Goal: Navigation & Orientation: Find specific page/section

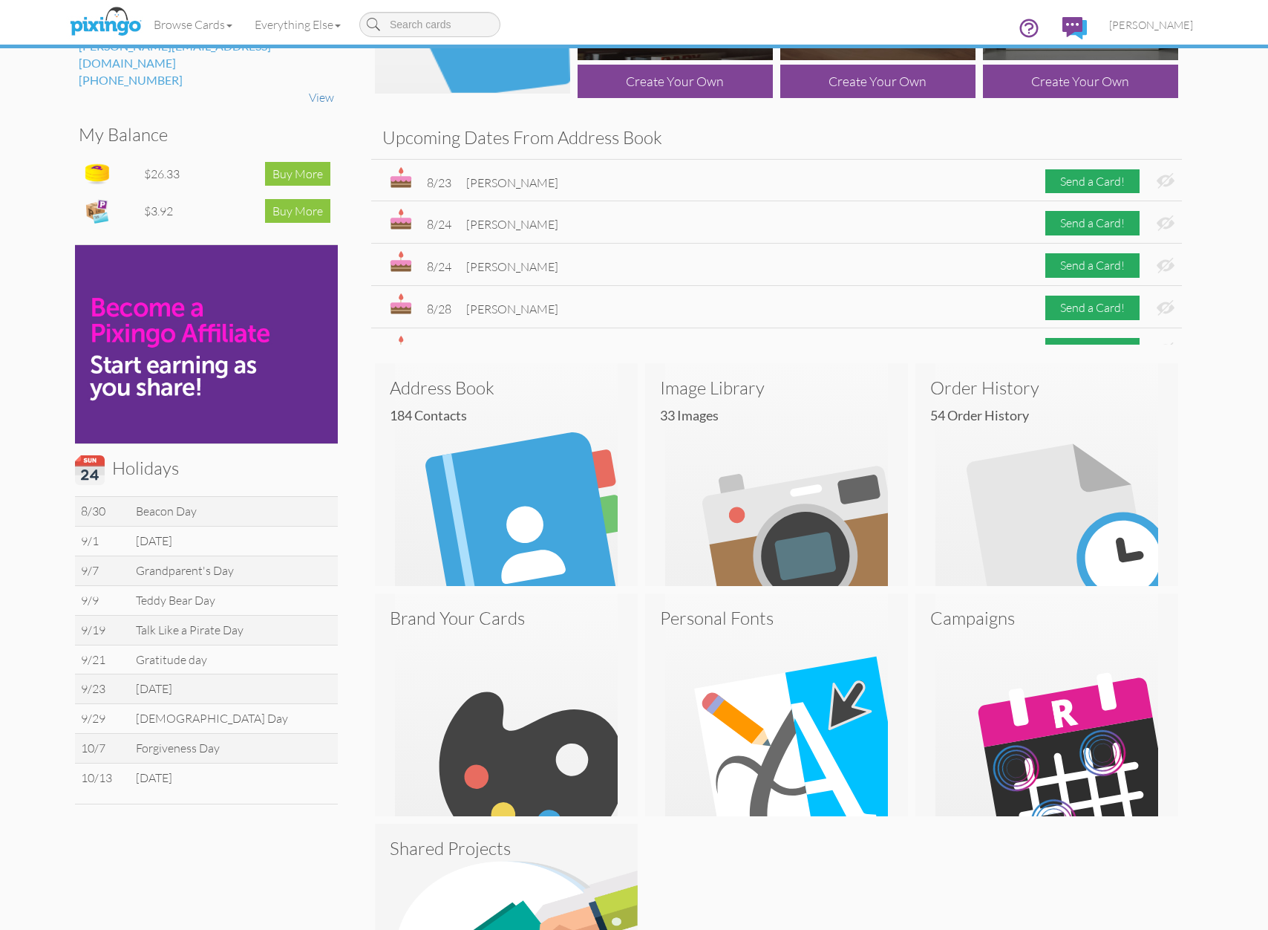
scroll to position [162, 0]
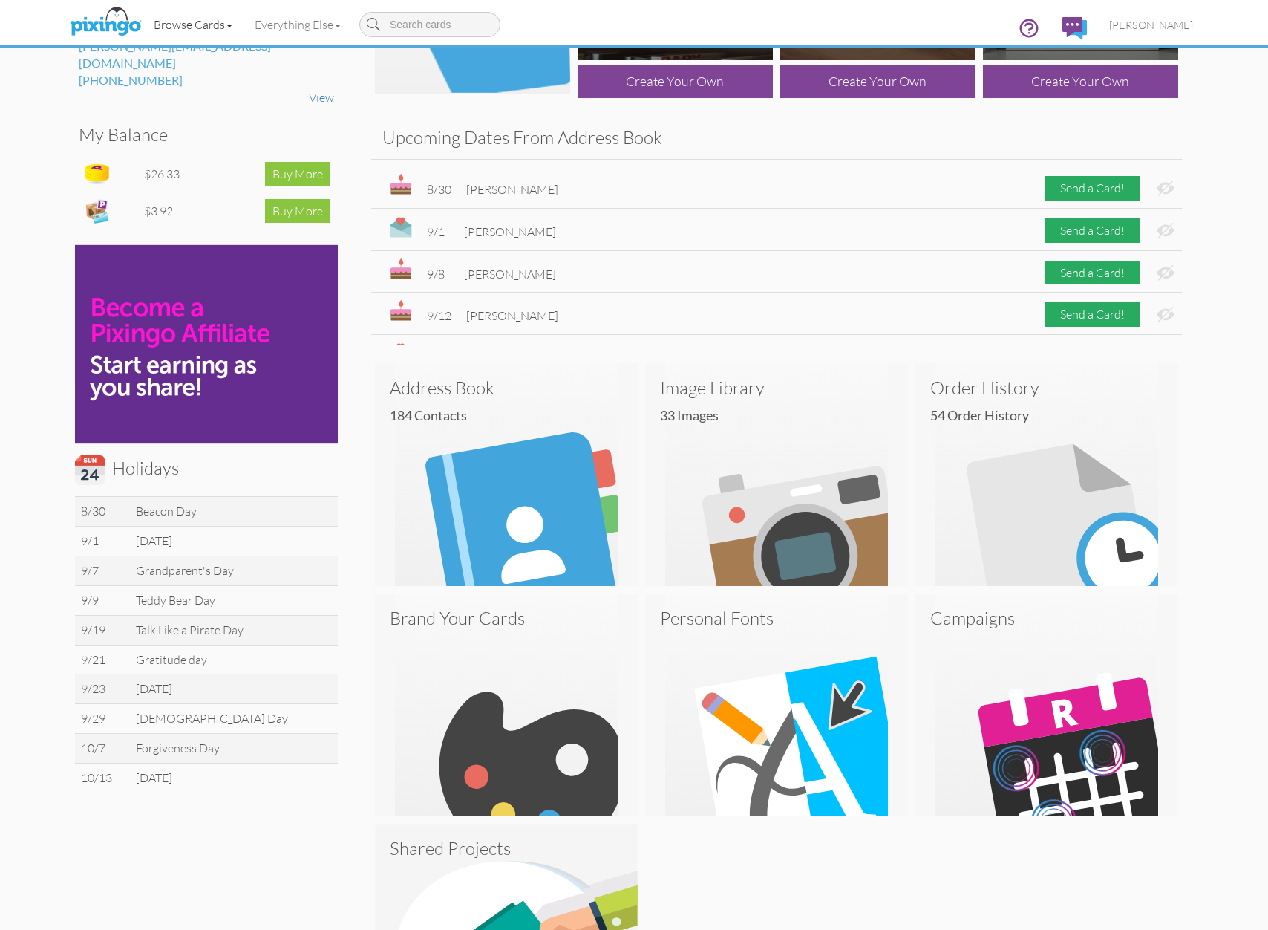
click at [201, 30] on link "Browse Cards" at bounding box center [193, 24] width 101 height 37
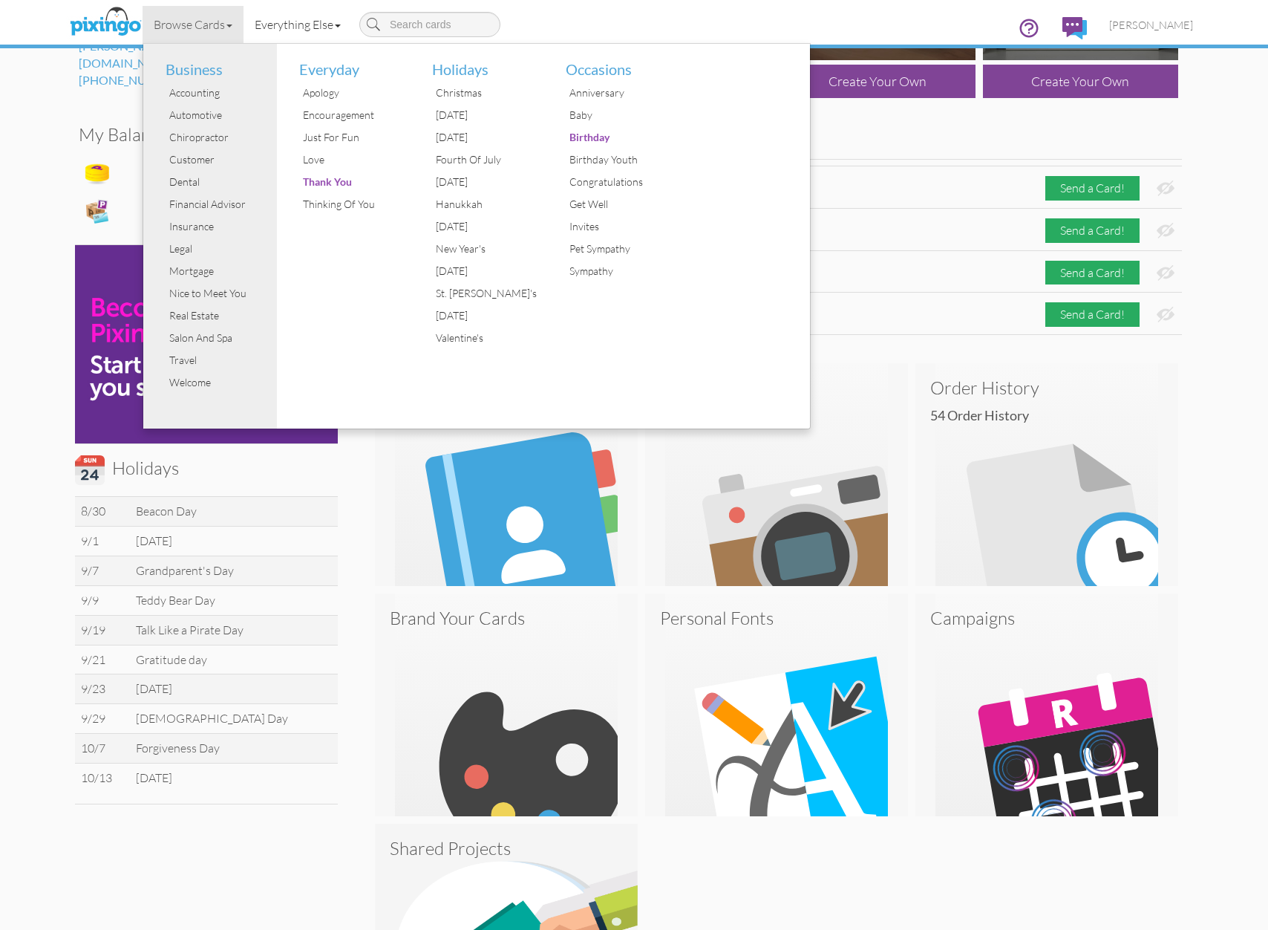
click at [304, 25] on link "Everything Else" at bounding box center [298, 24] width 108 height 37
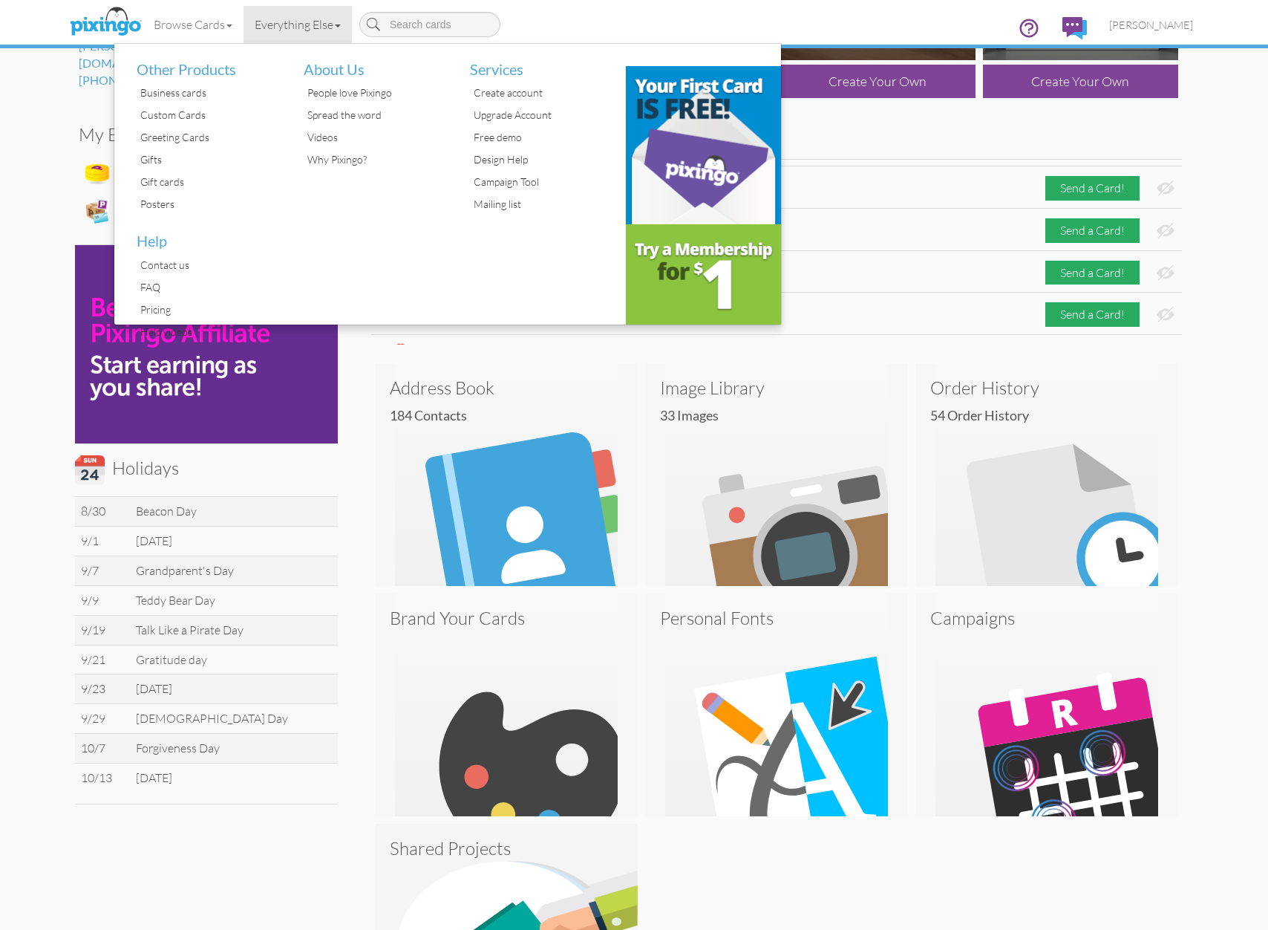
click at [1130, 140] on h3 "Upcoming Dates From Address Book" at bounding box center [776, 137] width 789 height 19
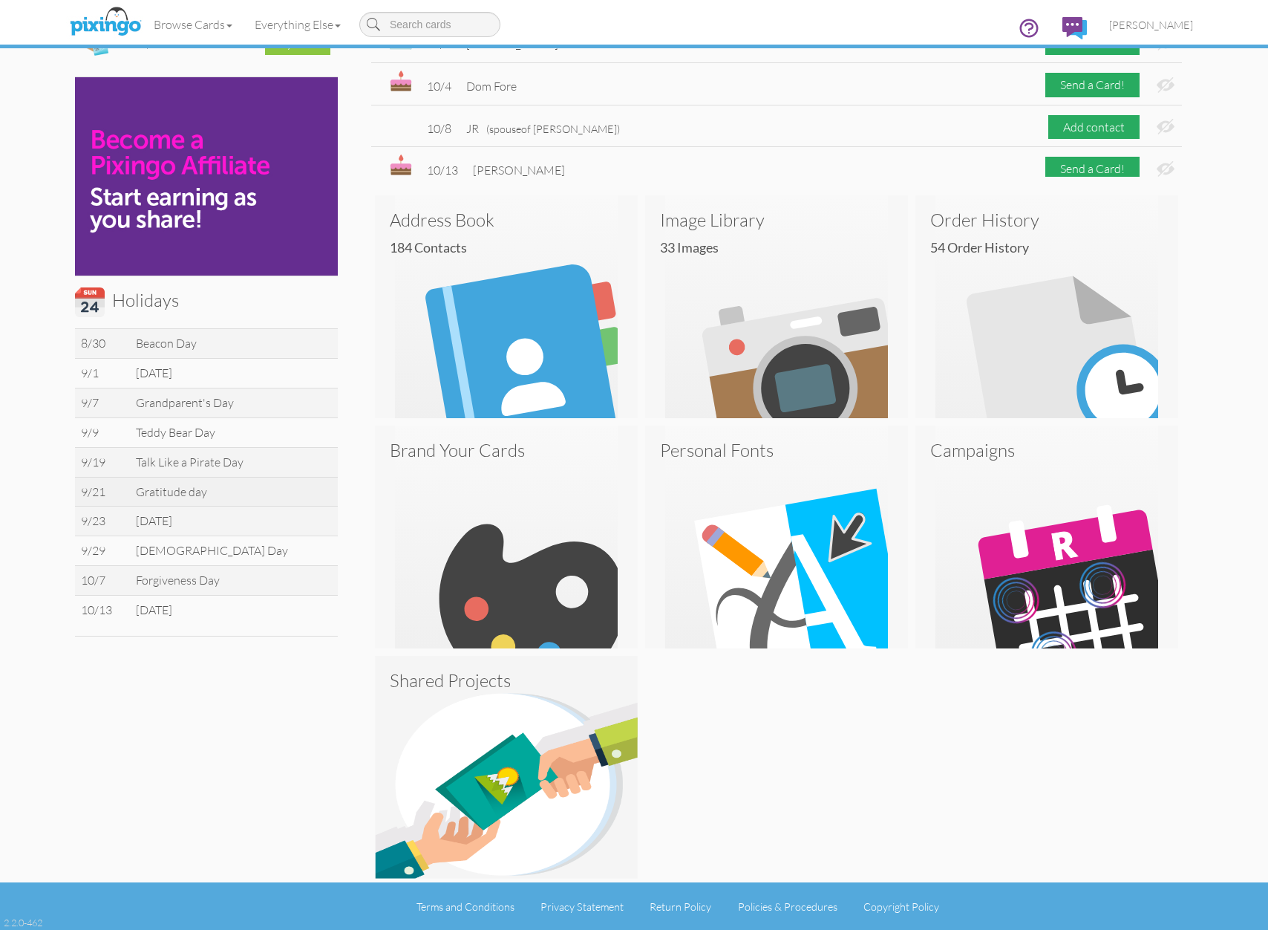
scroll to position [0, 0]
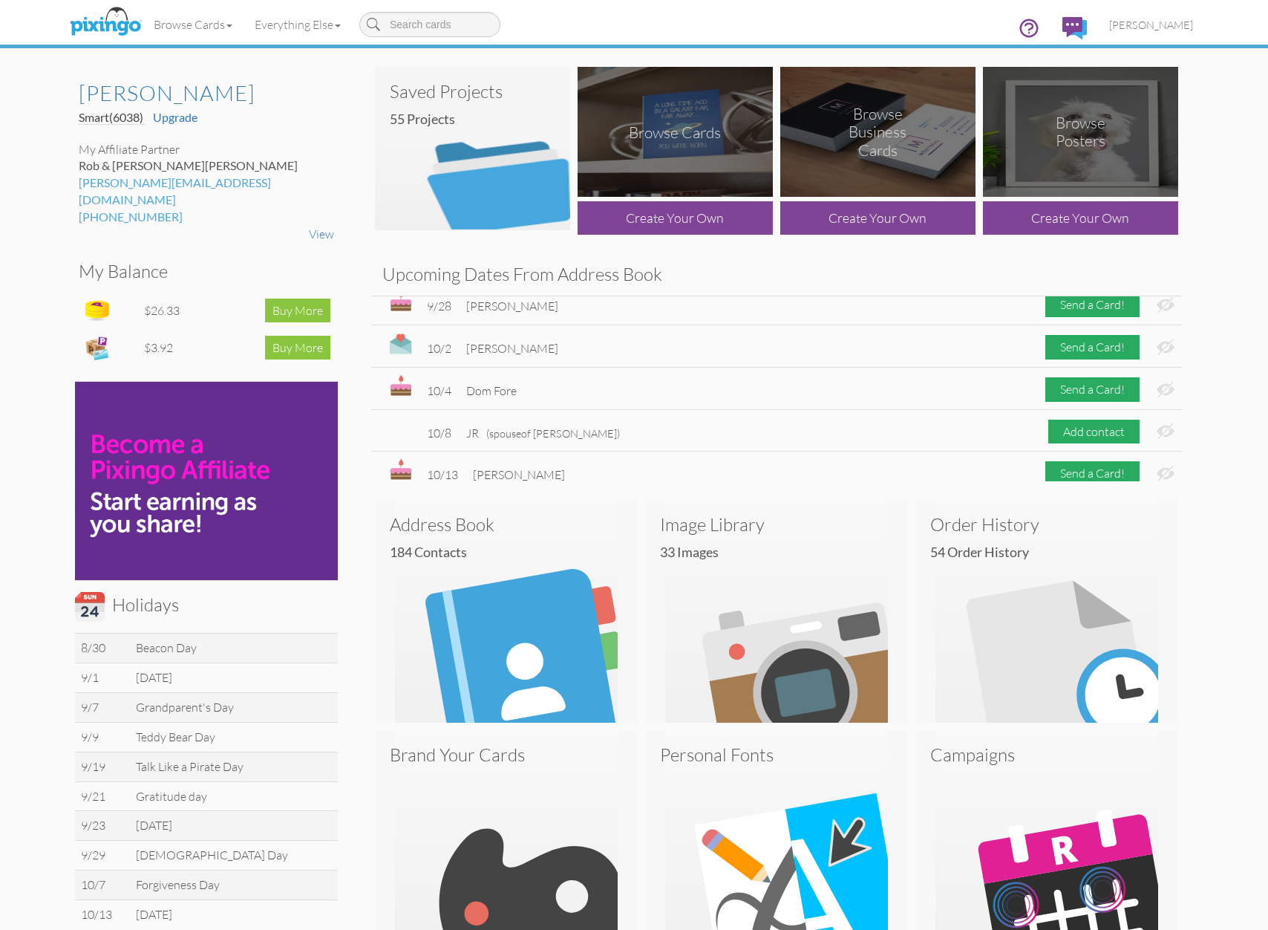
click at [460, 139] on img at bounding box center [472, 148] width 195 height 163
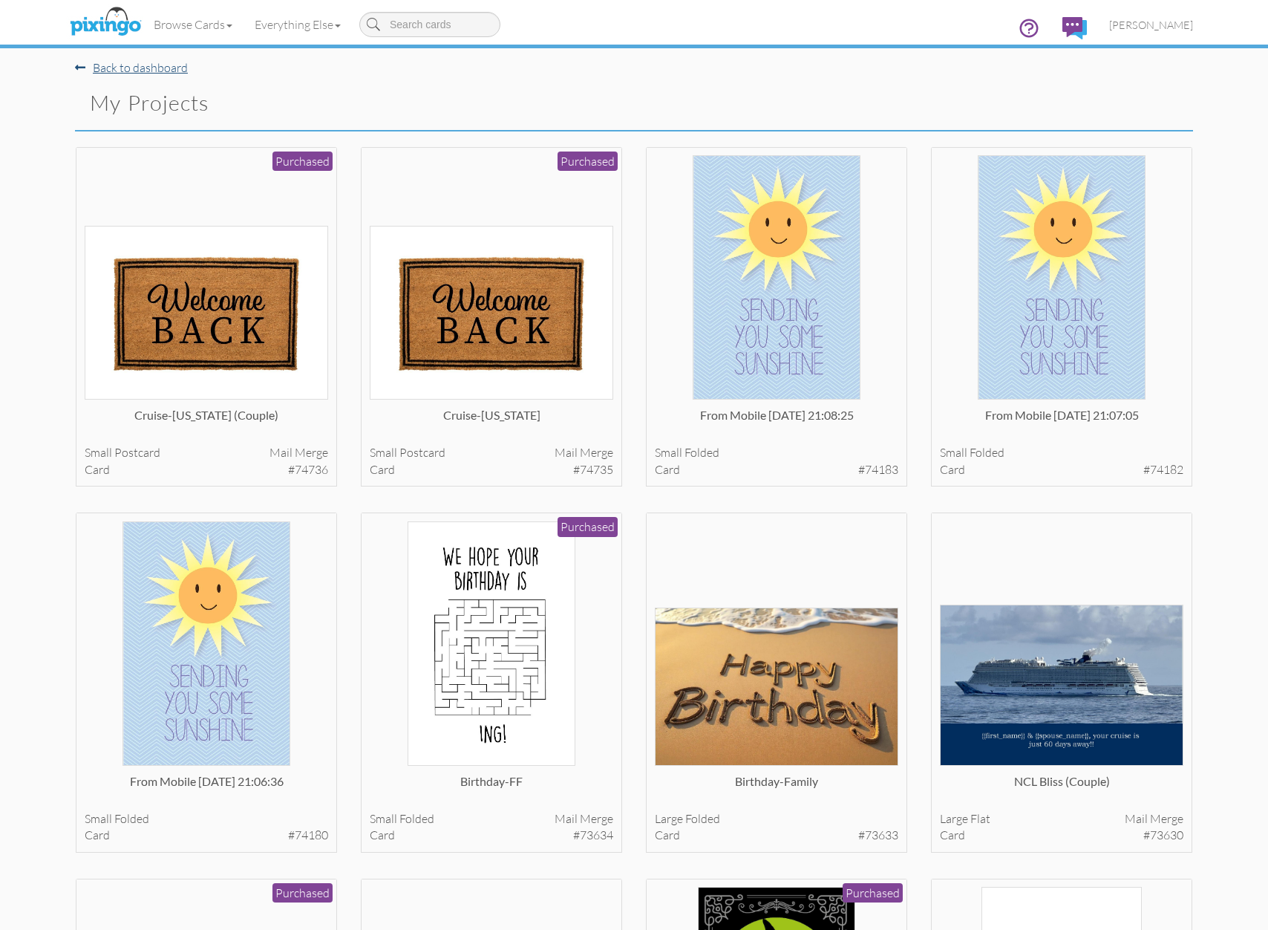
click at [102, 73] on link "Back to dashboard" at bounding box center [131, 67] width 113 height 15
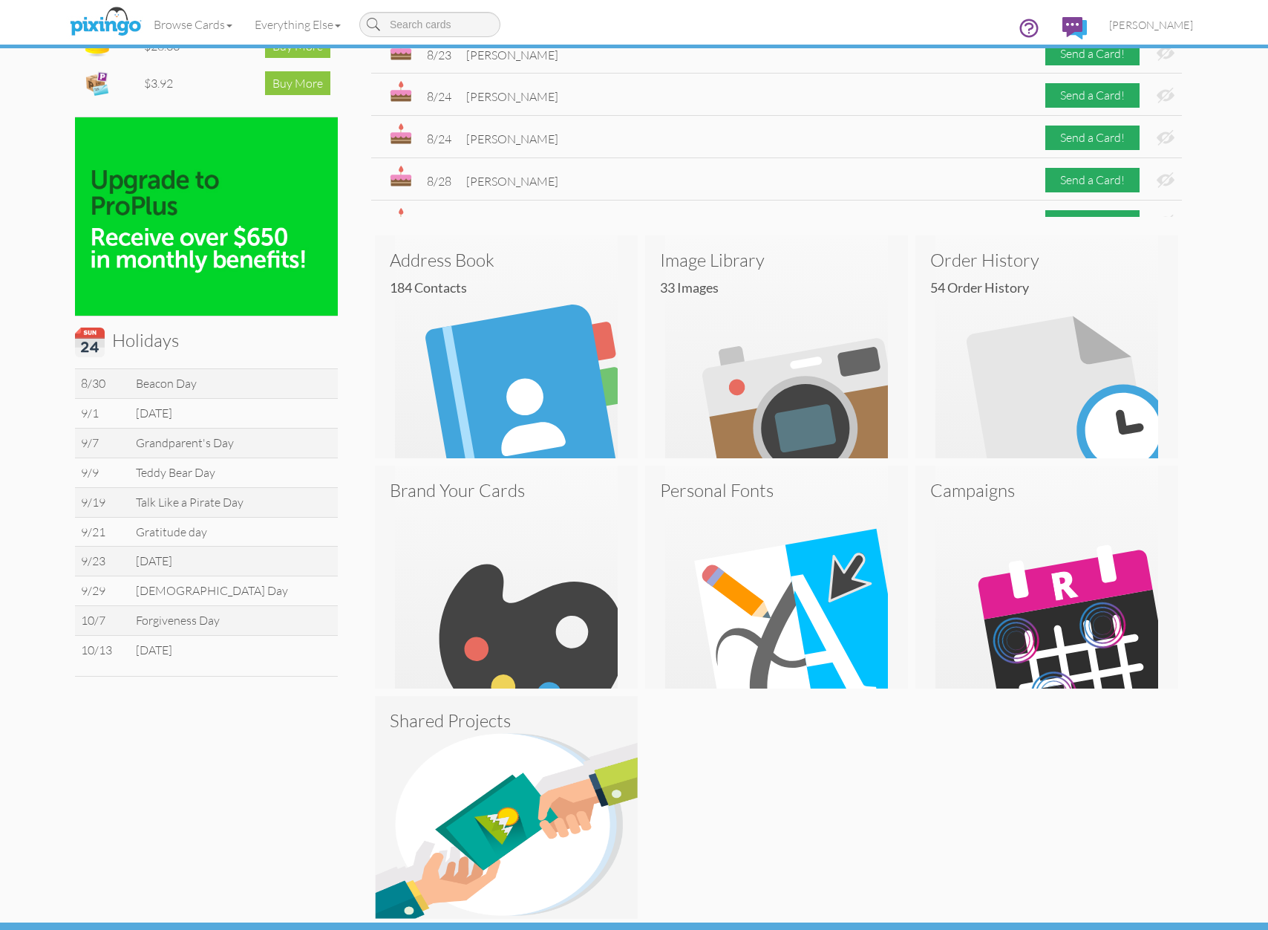
scroll to position [304, 0]
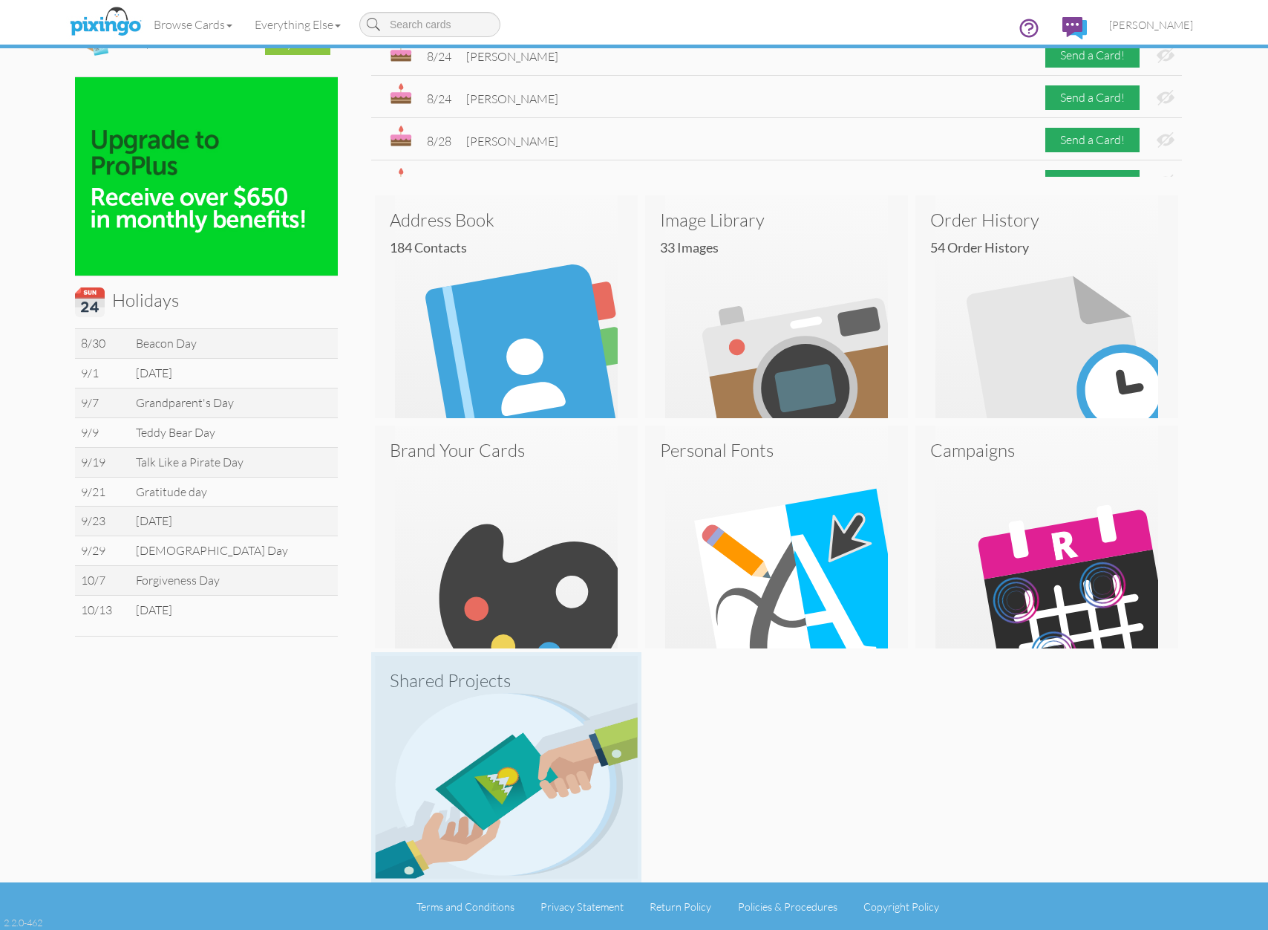
click at [591, 759] on img at bounding box center [506, 767] width 263 height 223
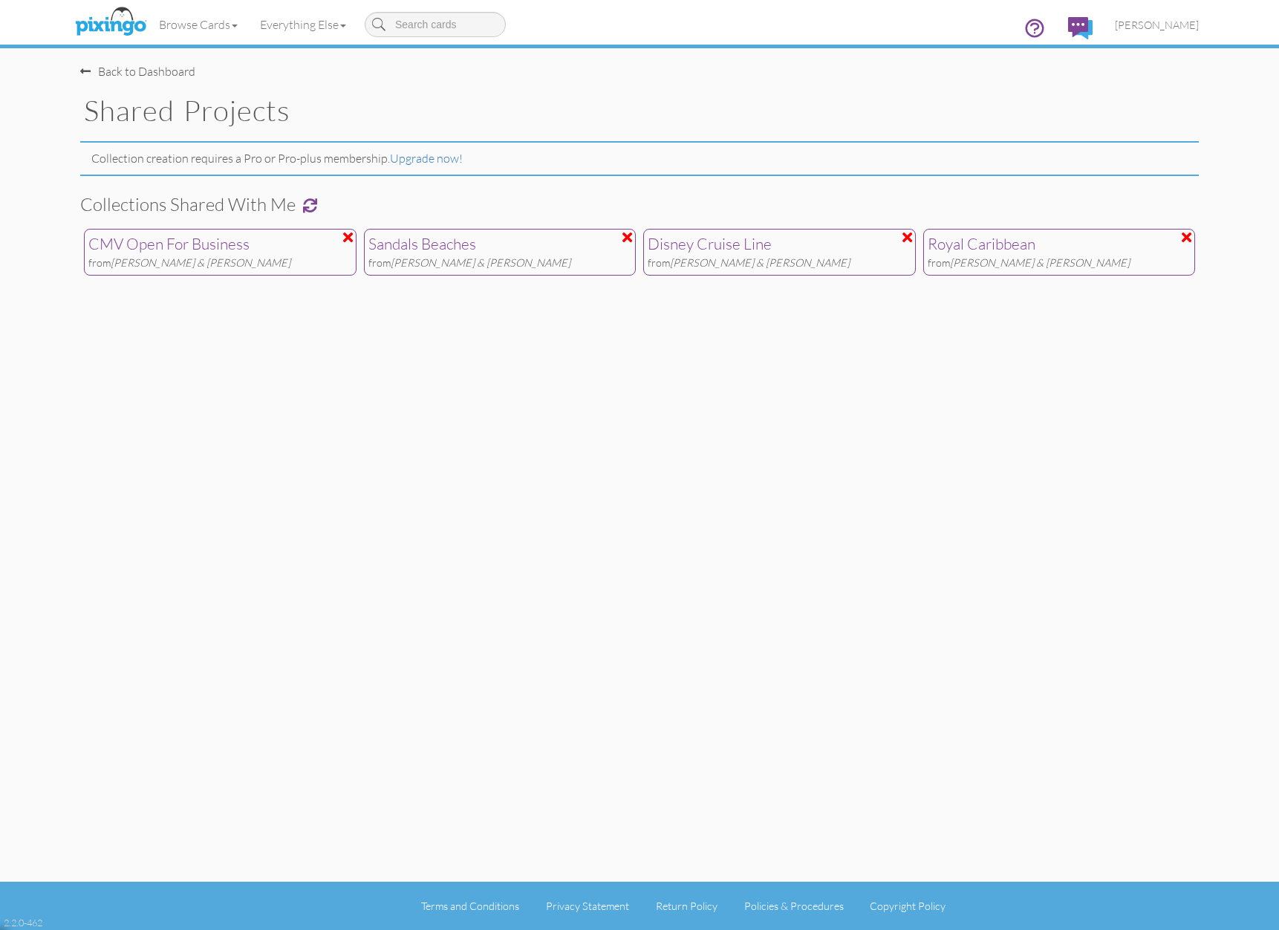
click at [983, 249] on div "Royal Caribbean" at bounding box center [1060, 244] width 264 height 22
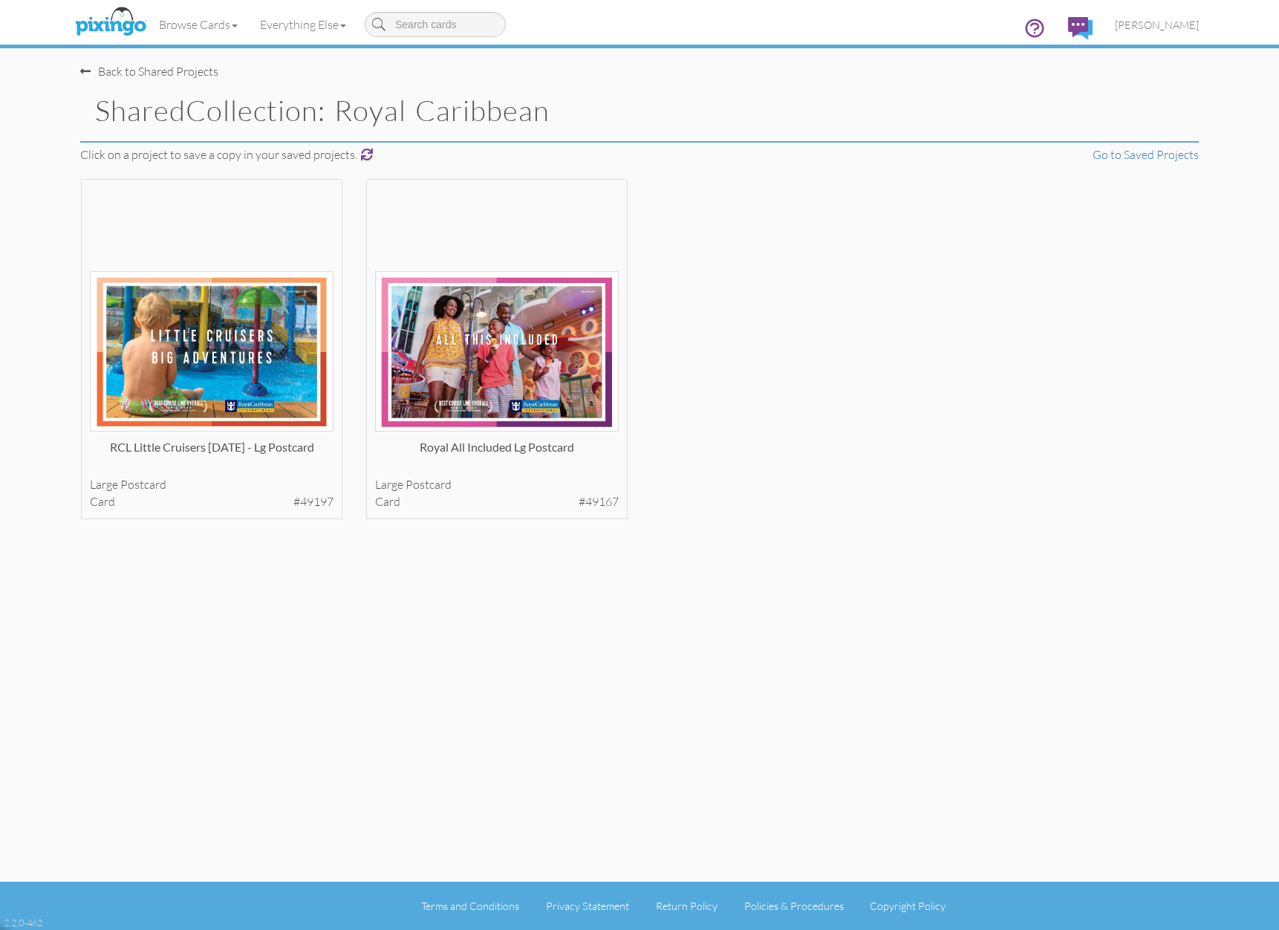
click at [91, 72] on div "Back to Shared Projects" at bounding box center [149, 71] width 138 height 17
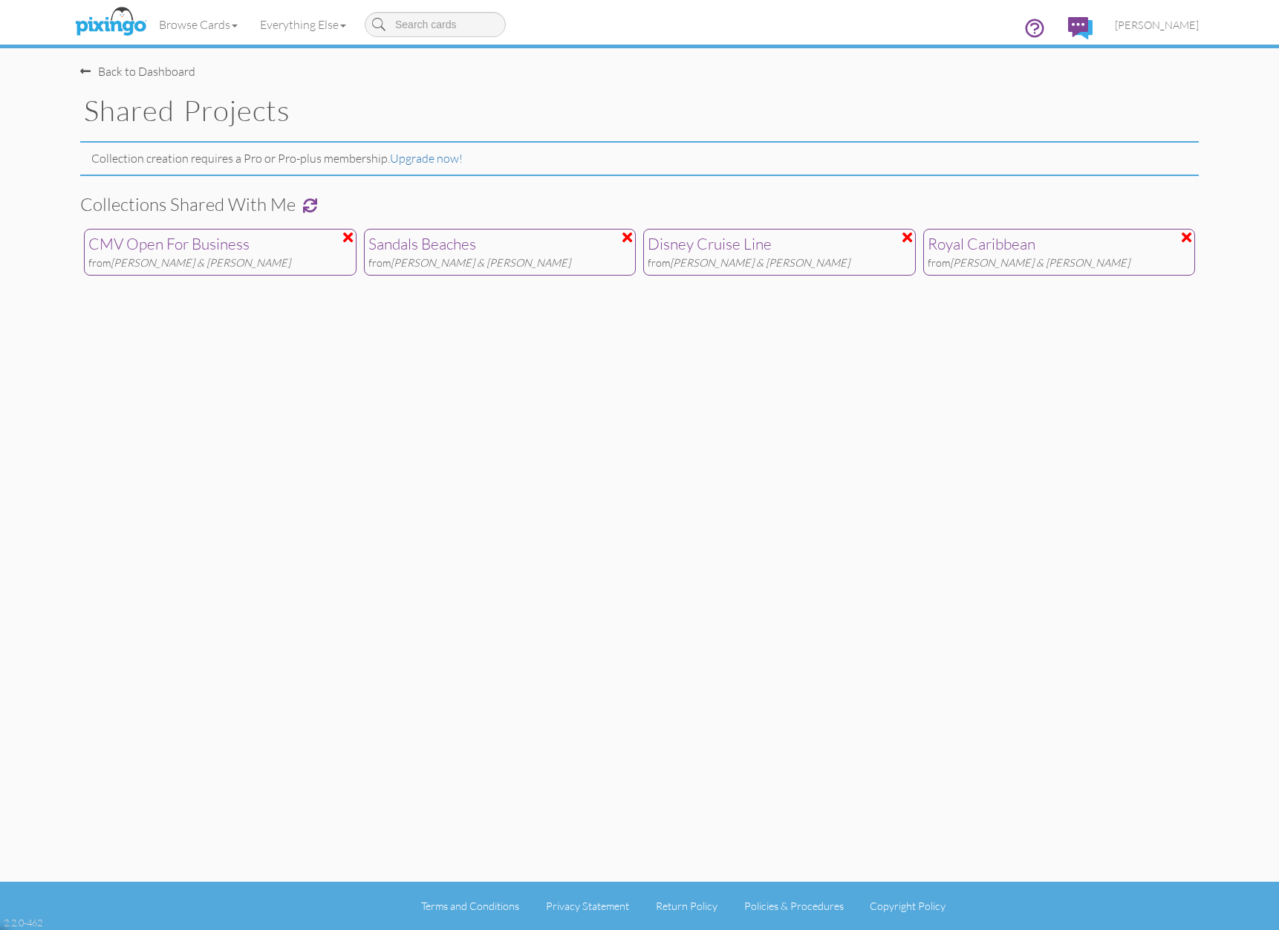
click at [254, 267] on div "from Rob & [PERSON_NAME]" at bounding box center [220, 263] width 264 height 16
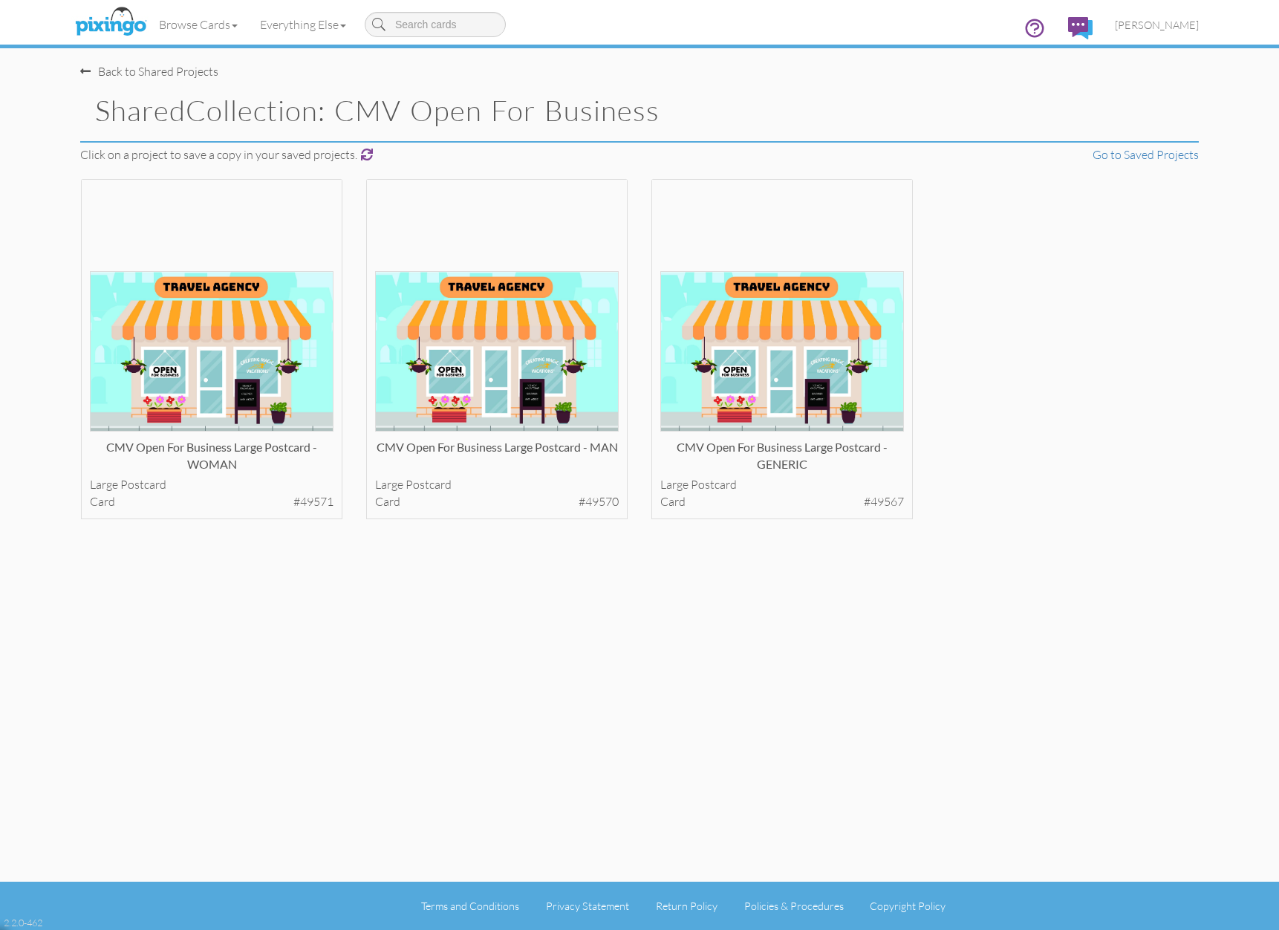
click at [79, 69] on div "Back to Shared Projects Shared Collection: CMV Open For Business Click on a pro…" at bounding box center [639, 440] width 1141 height 881
click at [107, 70] on div "Back to Shared Projects" at bounding box center [149, 71] width 138 height 17
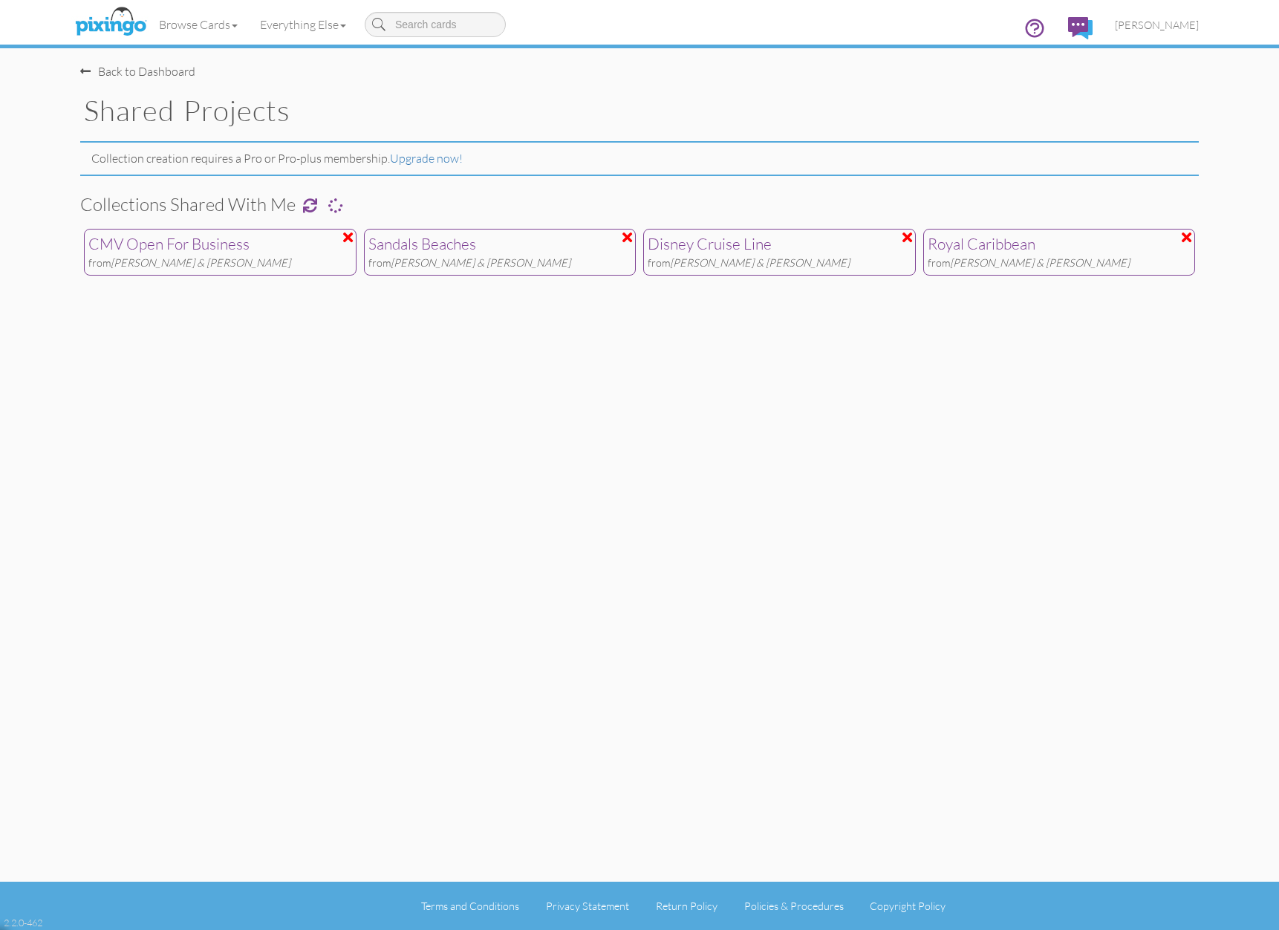
click at [445, 241] on div "Sandals Beaches" at bounding box center [500, 244] width 264 height 22
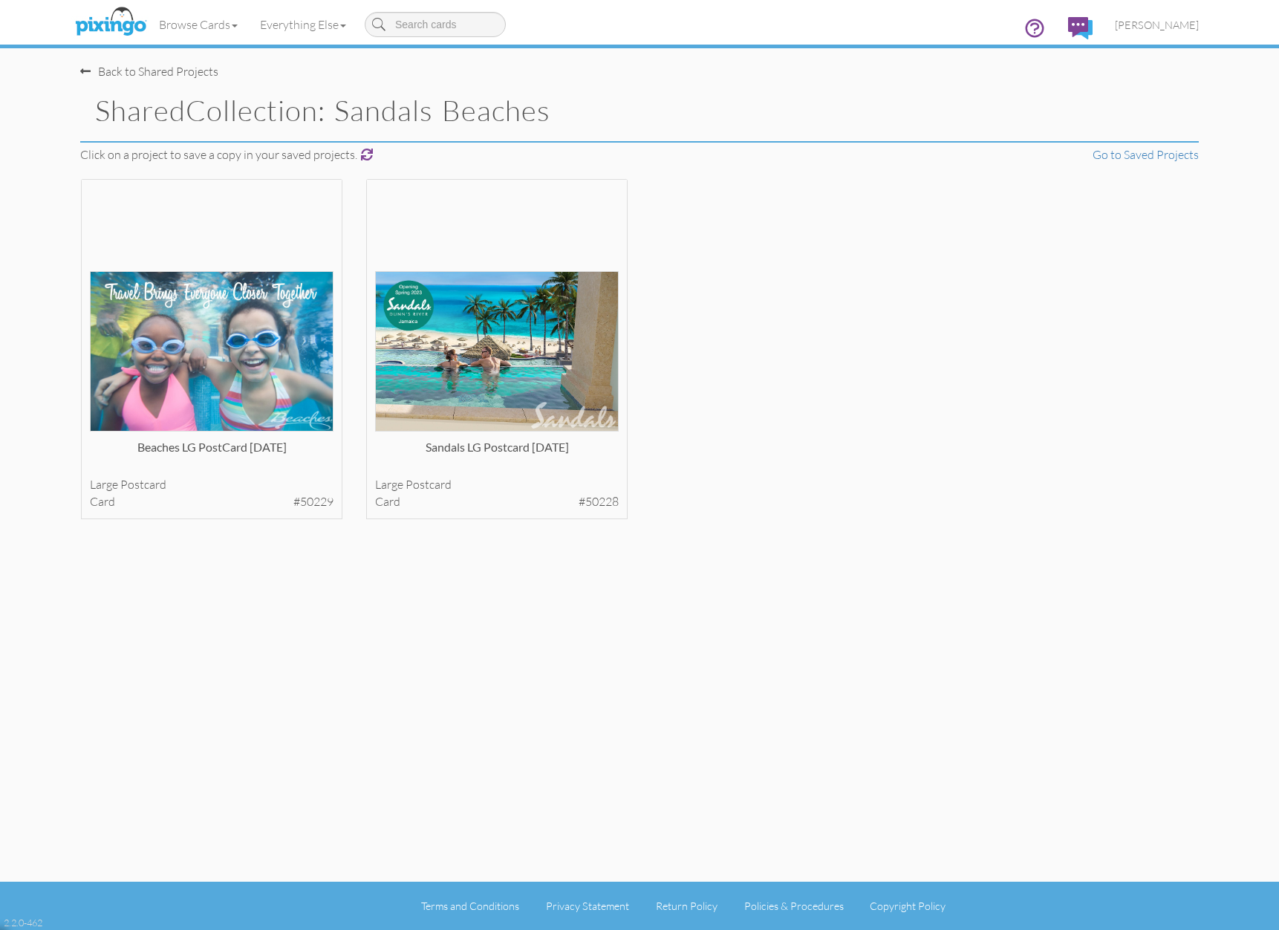
click at [109, 72] on div "Back to Shared Projects" at bounding box center [149, 71] width 138 height 17
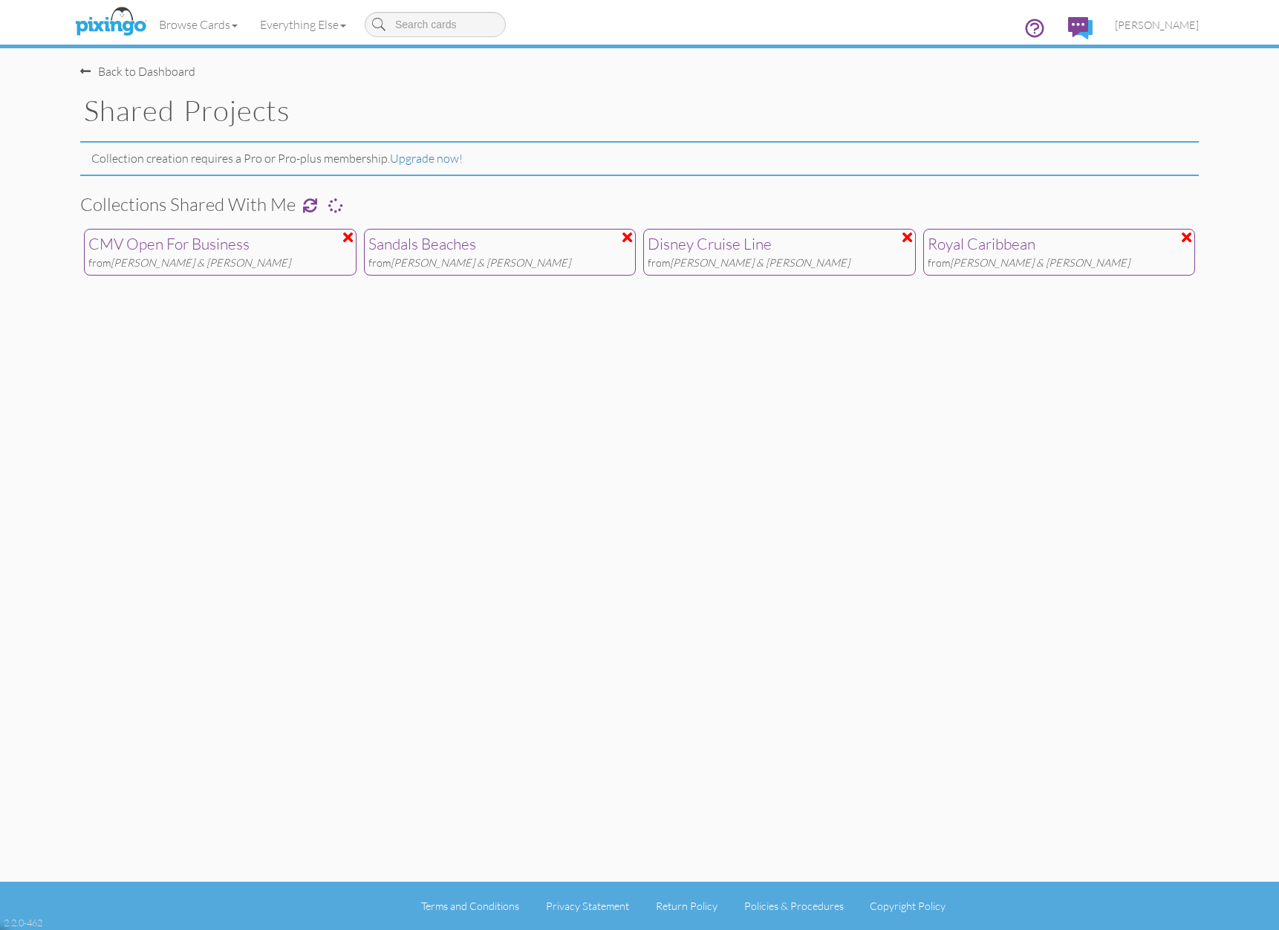
click at [752, 257] on span "[PERSON_NAME] & [PERSON_NAME]" at bounding box center [760, 262] width 180 height 13
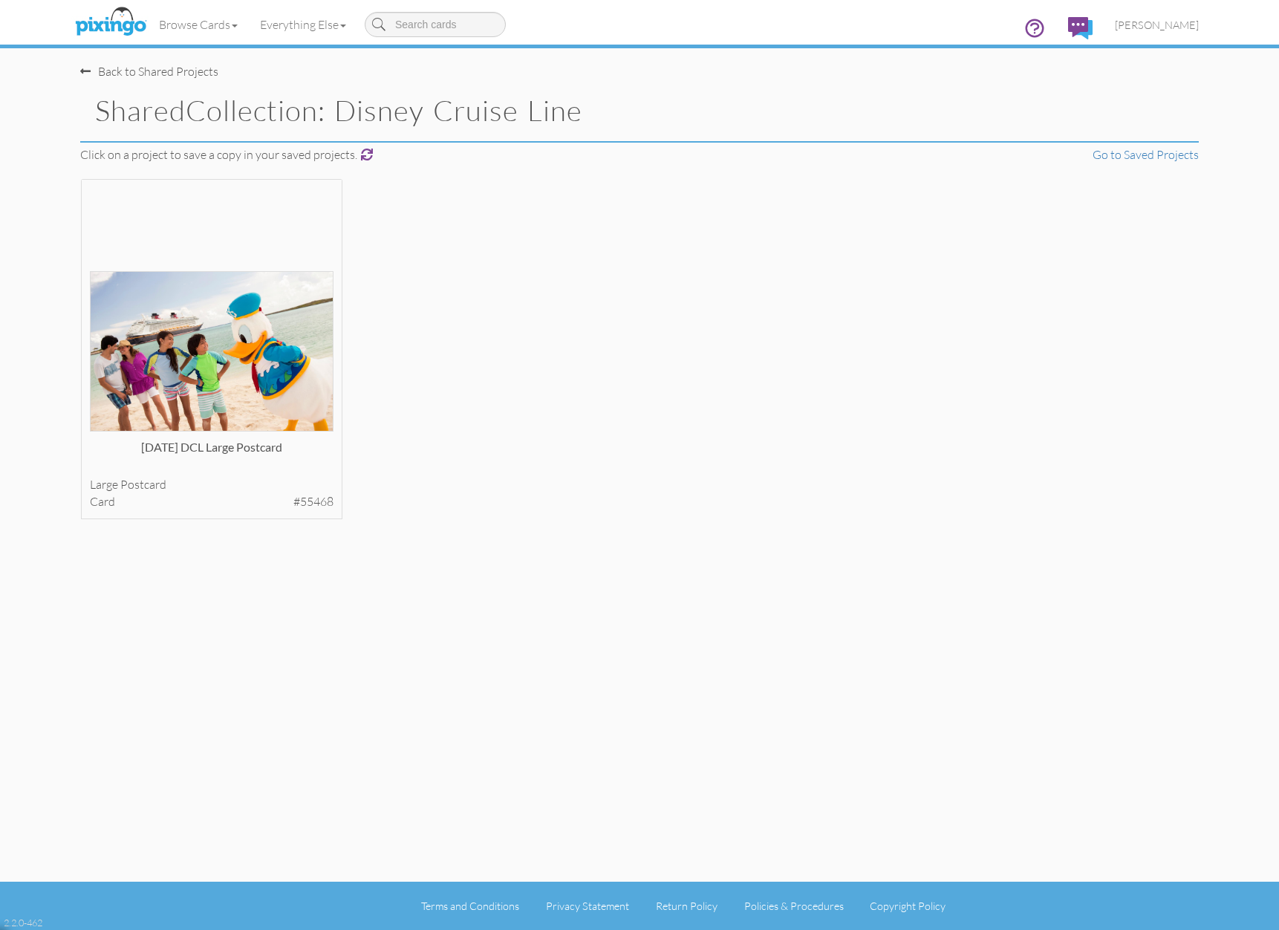
click at [88, 73] on span at bounding box center [85, 71] width 10 height 12
